Goal: Task Accomplishment & Management: Manage account settings

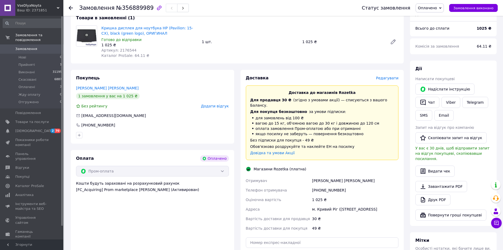
scroll to position [178, 0]
drag, startPoint x: 338, startPoint y: 168, endPoint x: 312, endPoint y: 170, distance: 26.2
click at [312, 175] on div "[PERSON_NAME] [PERSON_NAME]" at bounding box center [355, 180] width 88 height 10
copy div "[PERSON_NAME] [PERSON_NAME]"
drag, startPoint x: 342, startPoint y: 177, endPoint x: 310, endPoint y: 179, distance: 32.3
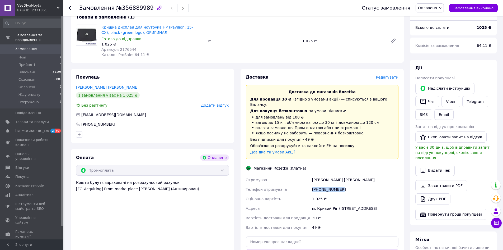
click at [310, 179] on div "Отримувач [PERSON_NAME] [PERSON_NAME] отримувача [PHONE_NUMBER] Оціночна вартіс…" at bounding box center [322, 203] width 155 height 57
copy div "Телефон отримувача [PHONE_NUMBER]"
drag, startPoint x: 312, startPoint y: 198, endPoint x: 373, endPoint y: 204, distance: 61.3
click at [373, 204] on div "м. Кривий Ріг ([STREET_ADDRESS]" at bounding box center [355, 208] width 88 height 10
copy div "м. Кривий Ріг ([STREET_ADDRESS]"
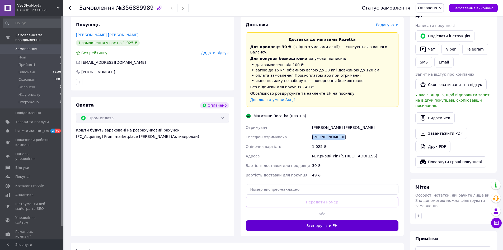
scroll to position [231, 0]
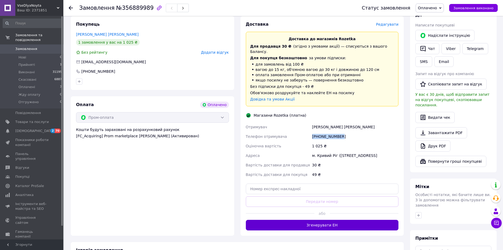
click at [344, 220] on button "Згенерувати ЕН" at bounding box center [322, 225] width 153 height 11
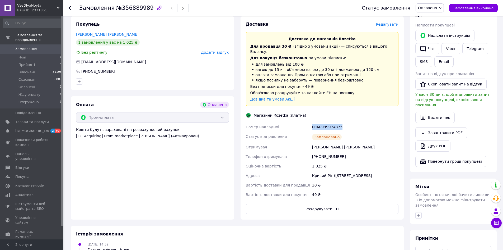
drag, startPoint x: 342, startPoint y: 118, endPoint x: 312, endPoint y: 117, distance: 29.4
click at [312, 122] on div "PRM-999974875" at bounding box center [355, 127] width 88 height 10
copy div "PRM-999974875"
click at [342, 203] on button "Роздрукувати ЕН" at bounding box center [322, 208] width 153 height 11
copy div "PRM-999974875"
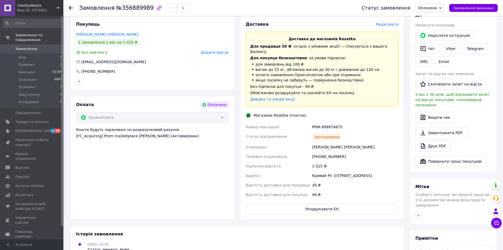
click at [128, 8] on span "№356889989" at bounding box center [135, 8] width 38 height 6
copy span "356889989"
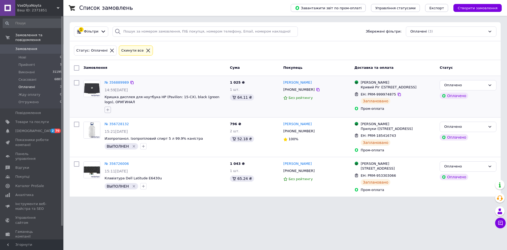
click at [109, 109] on icon "button" at bounding box center [108, 110] width 4 height 4
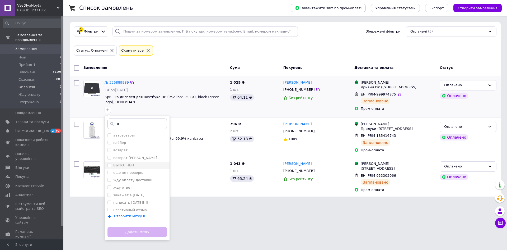
type input "в"
click at [129, 164] on label "ВЫПОЛНЕН" at bounding box center [123, 165] width 21 height 4
checkbox input "true"
click at [150, 230] on button "Додати мітку" at bounding box center [137, 232] width 59 height 10
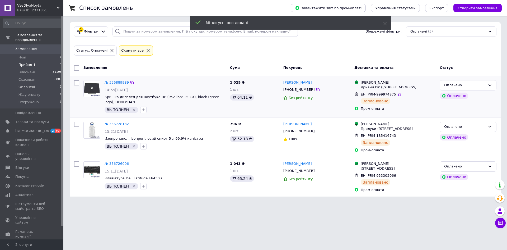
click at [28, 62] on span "Прийняті" at bounding box center [26, 64] width 16 height 5
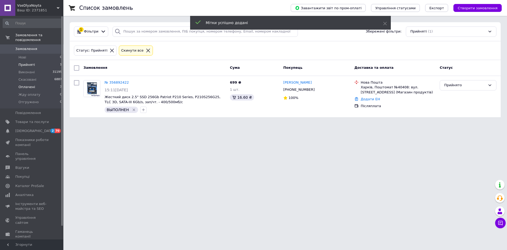
click at [31, 85] on span "Оплачені" at bounding box center [26, 87] width 17 height 5
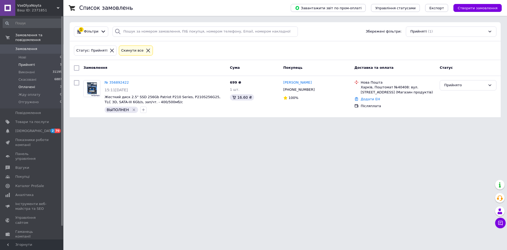
click at [23, 85] on span "Оплачені" at bounding box center [26, 87] width 17 height 5
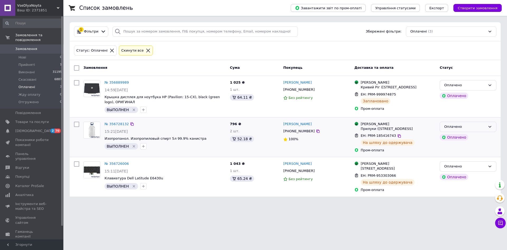
click at [490, 127] on icon at bounding box center [490, 127] width 3 height 2
click at [450, 152] on li "Виконано" at bounding box center [468, 147] width 56 height 10
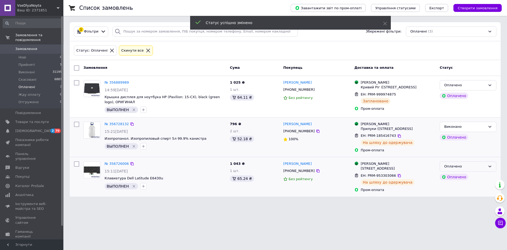
click at [490, 168] on icon at bounding box center [490, 166] width 4 height 4
click at [453, 190] on li "Виконано" at bounding box center [468, 187] width 56 height 10
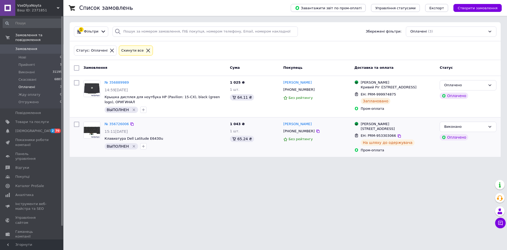
click at [146, 49] on icon at bounding box center [148, 50] width 5 height 5
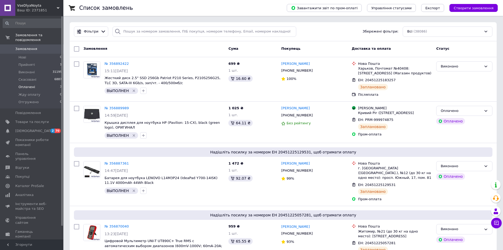
click at [27, 85] on span "Оплачені" at bounding box center [26, 87] width 17 height 5
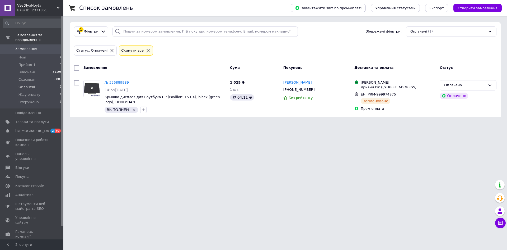
click at [146, 50] on icon at bounding box center [148, 51] width 4 height 4
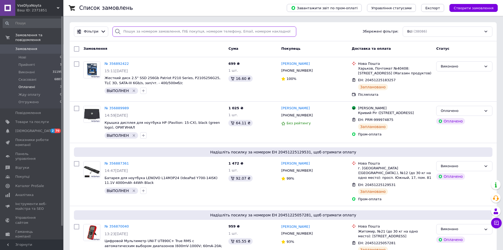
paste input "353449886"
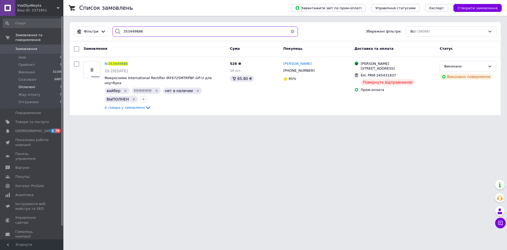
type input "353449886"
